Goal: Consume media (video, audio)

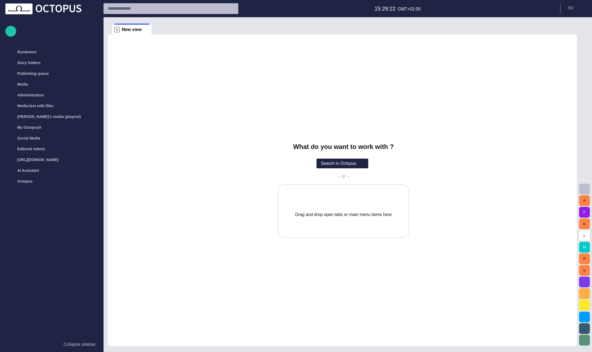
click at [585, 188] on span "button" at bounding box center [584, 189] width 6 height 6
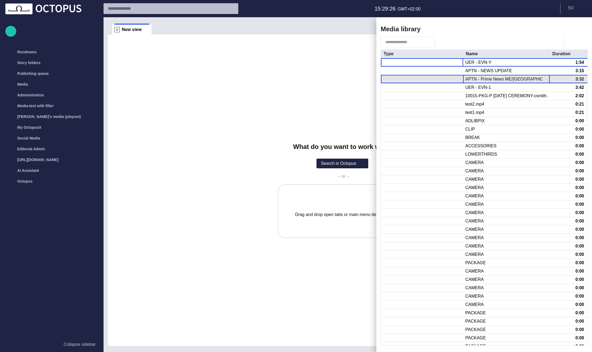
click at [499, 76] on div "APTN - Prime News ME/[GEOGRAPHIC_DATA]" at bounding box center [506, 79] width 86 height 8
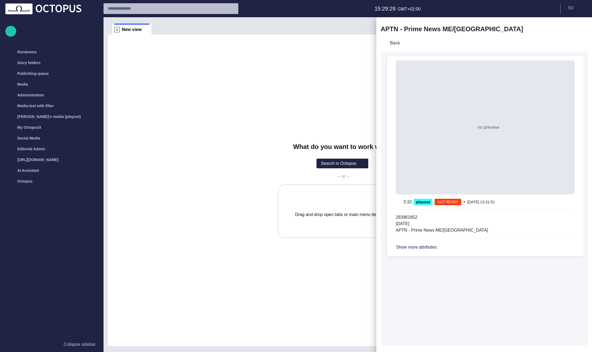
click at [562, 30] on span "button" at bounding box center [564, 29] width 6 height 6
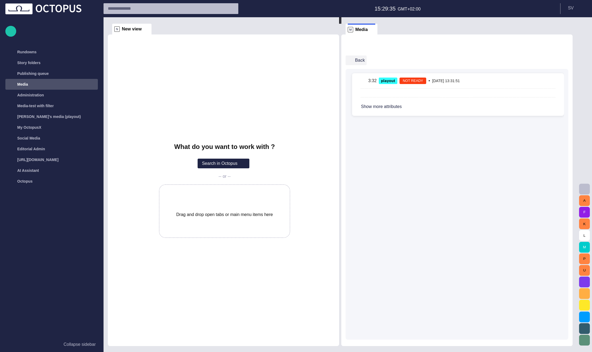
click at [359, 59] on button "Back" at bounding box center [355, 61] width 21 height 10
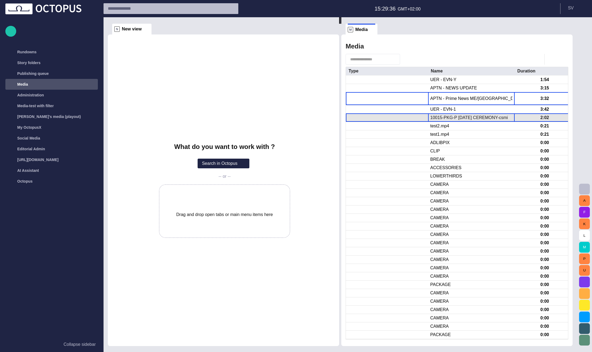
click at [479, 115] on div "10015-PKG-P [DATE] CEREMONY-csmith.mp4" at bounding box center [471, 118] width 82 height 6
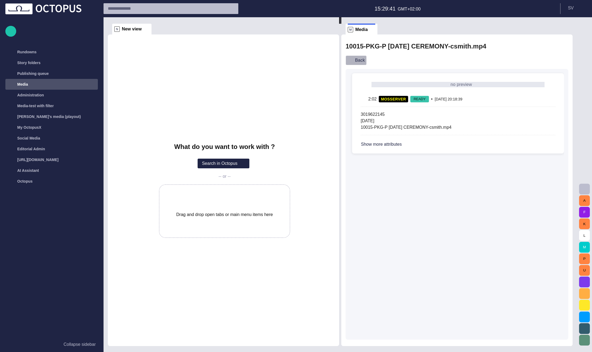
click at [361, 62] on button "Back" at bounding box center [355, 61] width 21 height 10
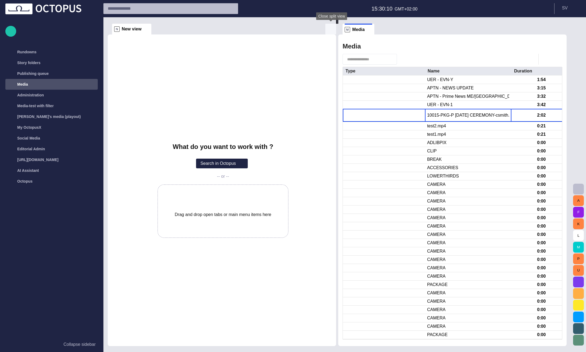
click at [330, 28] on span "button" at bounding box center [331, 29] width 6 height 6
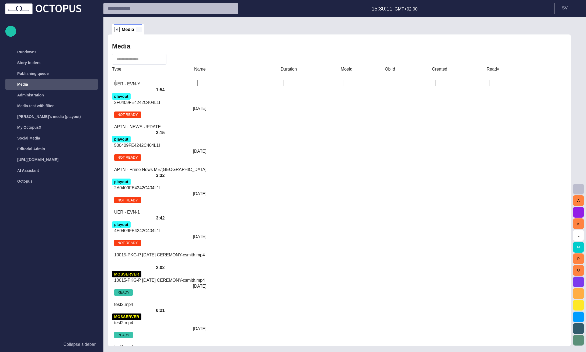
click at [138, 30] on span at bounding box center [138, 29] width 5 height 5
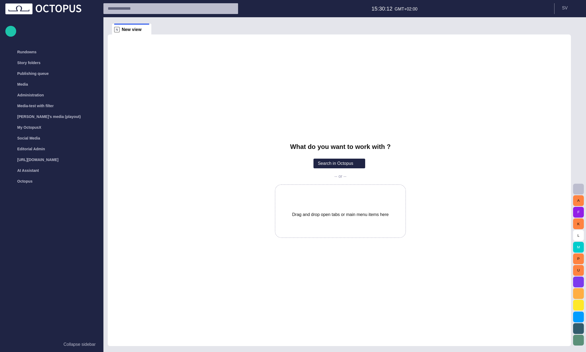
click at [576, 188] on span "button" at bounding box center [579, 189] width 6 height 6
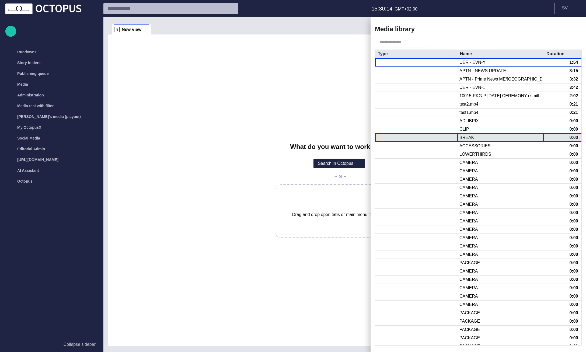
click at [480, 141] on div "BREAK" at bounding box center [501, 138] width 86 height 8
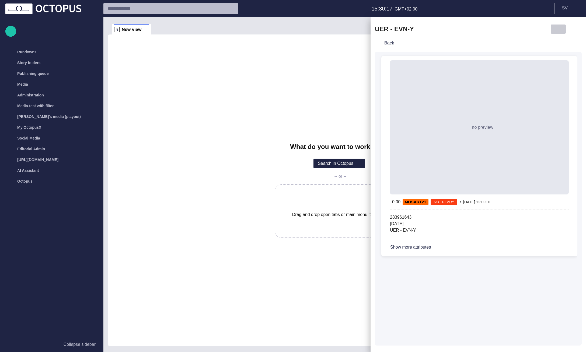
click at [558, 29] on span "button" at bounding box center [558, 29] width 6 height 6
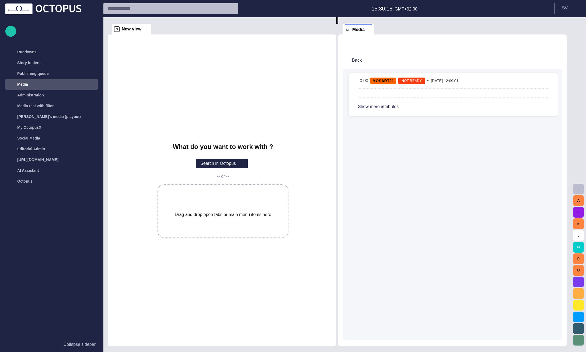
click at [362, 57] on button "Back" at bounding box center [353, 61] width 21 height 10
